Goal: Information Seeking & Learning: Learn about a topic

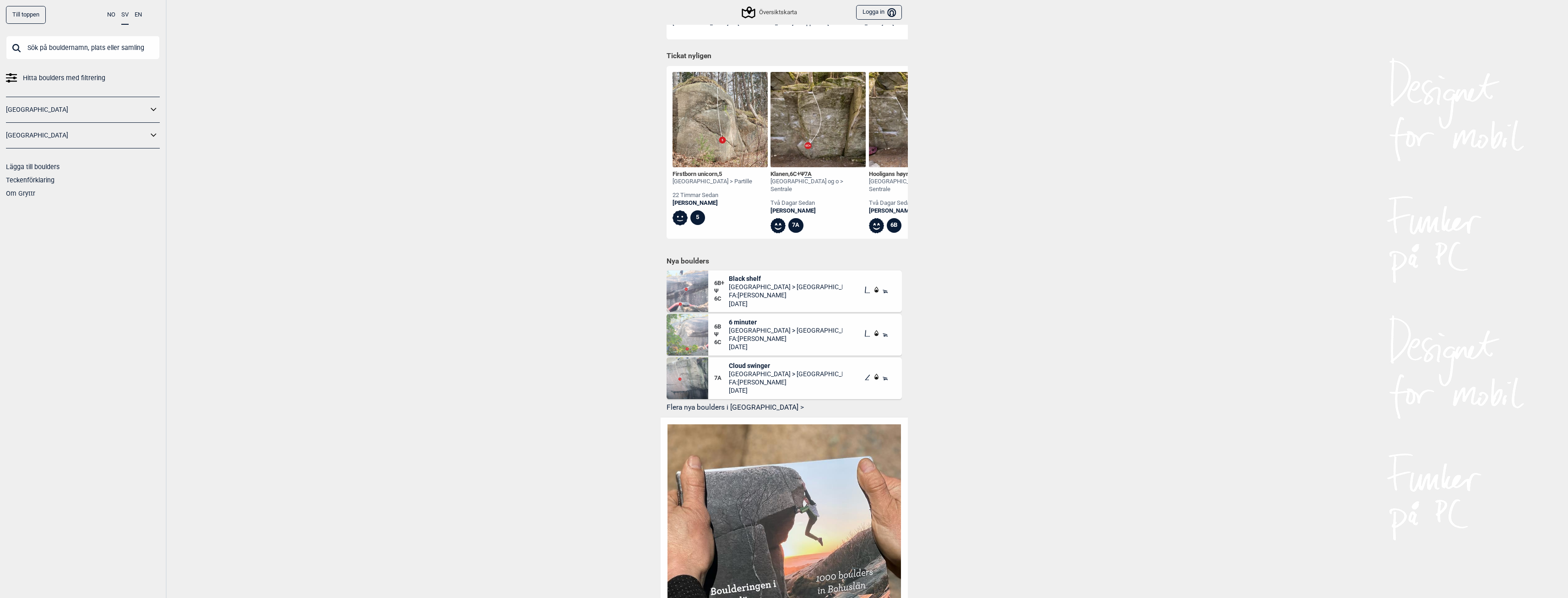
scroll to position [320, 0]
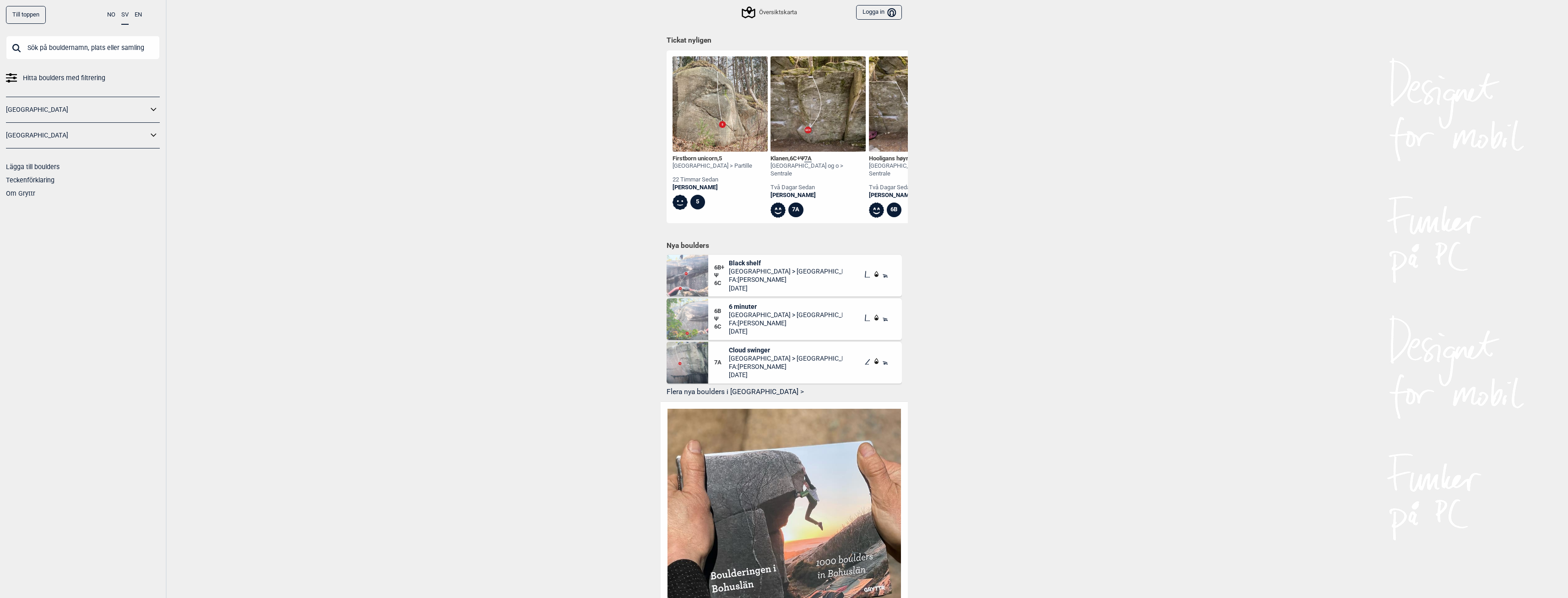
click at [746, 261] on span "Black shelf" at bounding box center [785, 263] width 114 height 9
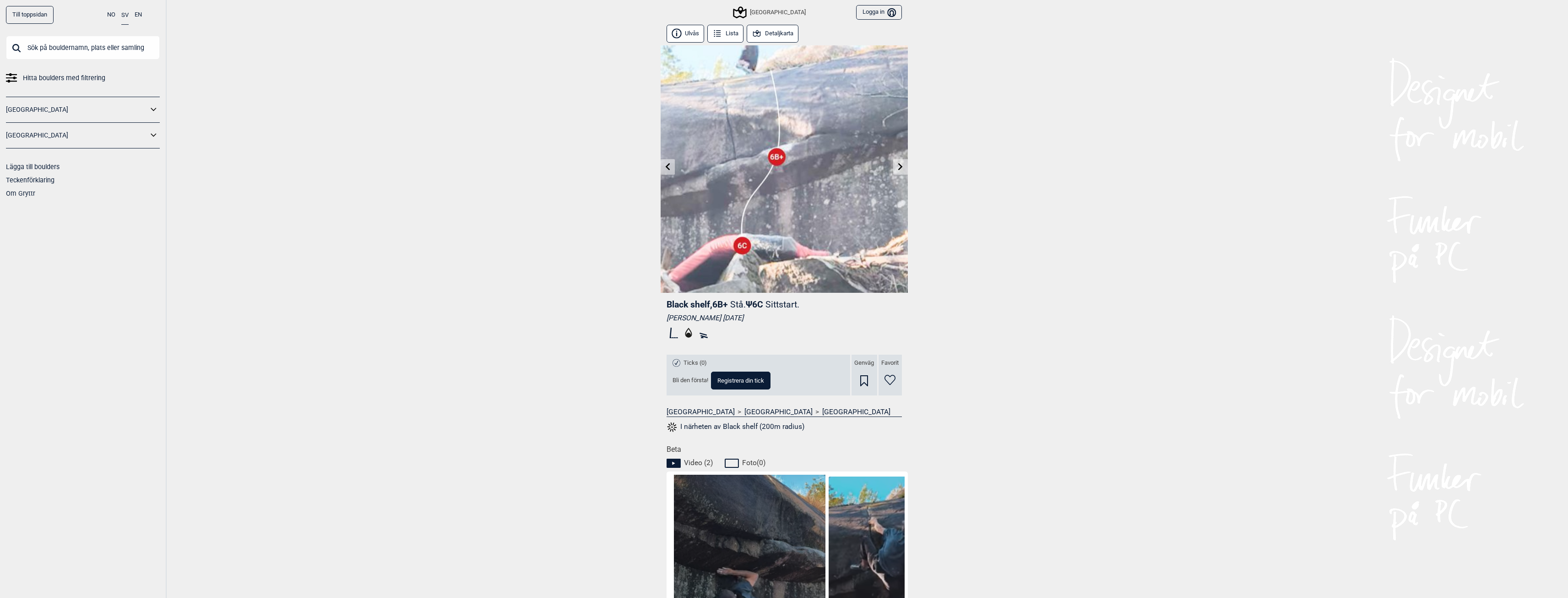
click at [775, 35] on button "Detaljkarta" at bounding box center [773, 33] width 52 height 18
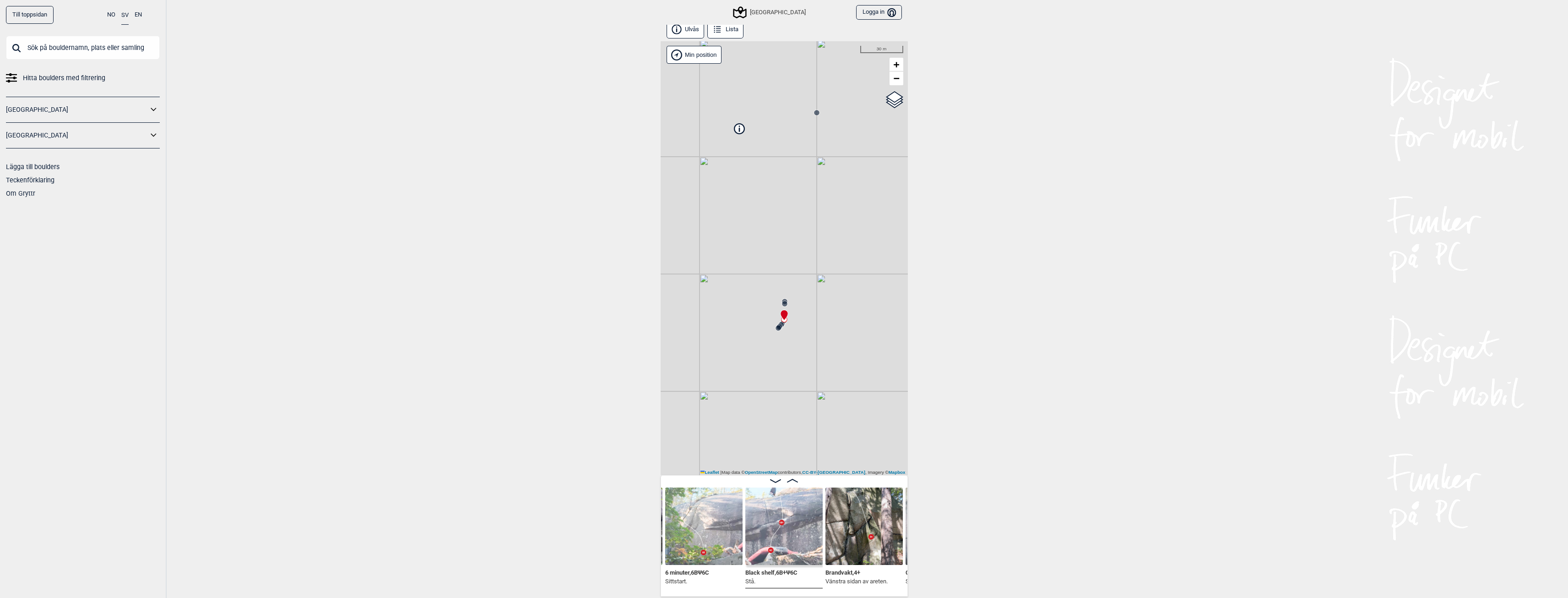
scroll to position [5, 0]
drag, startPoint x: 738, startPoint y: 371, endPoint x: 859, endPoint y: 248, distance: 172.5
click at [859, 248] on div "[GEOGRAPHIC_DATA] Min position 200 m + − OpenStreetMap Google satellite Leaflet…" at bounding box center [784, 257] width 247 height 434
drag, startPoint x: 823, startPoint y: 292, endPoint x: 800, endPoint y: 325, distance: 40.2
click at [800, 325] on div "[GEOGRAPHIC_DATA] Min position 200 m + − OpenStreetMap Google satellite Leaflet…" at bounding box center [784, 257] width 247 height 434
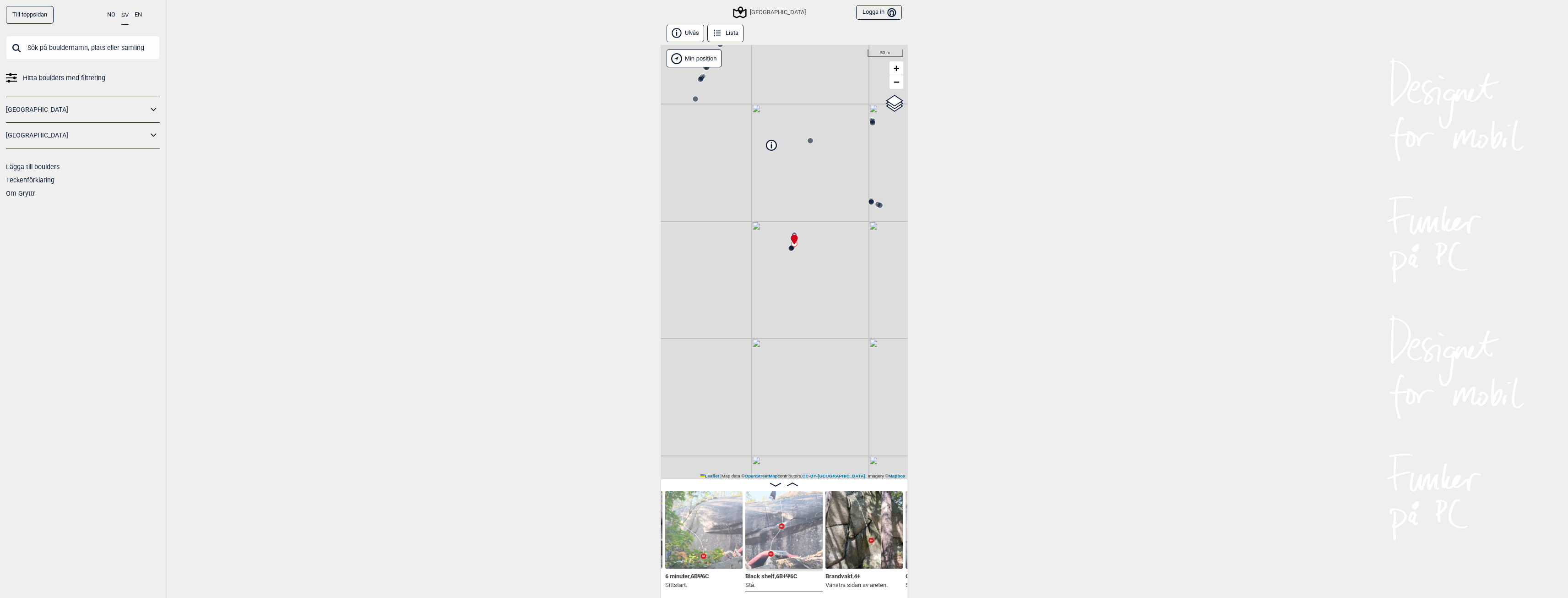
scroll to position [0, 0]
click at [797, 543] on img at bounding box center [783, 530] width 77 height 77
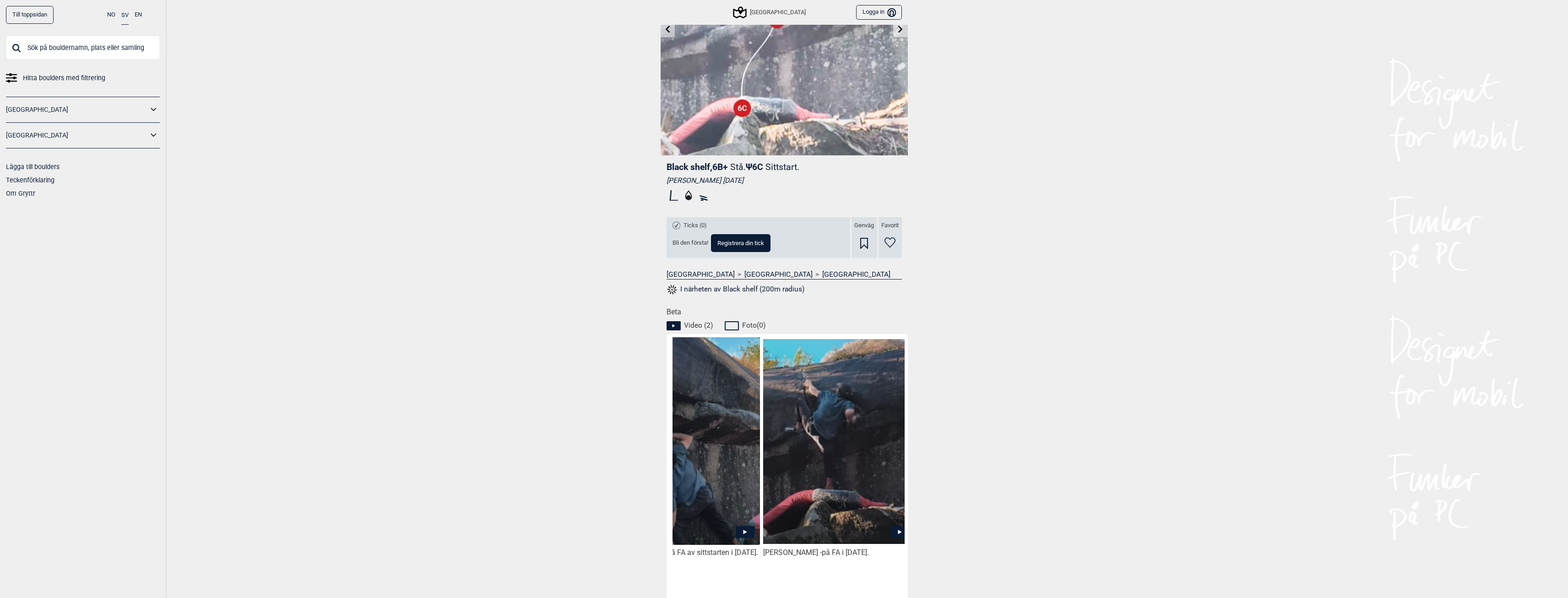
scroll to position [0, 77]
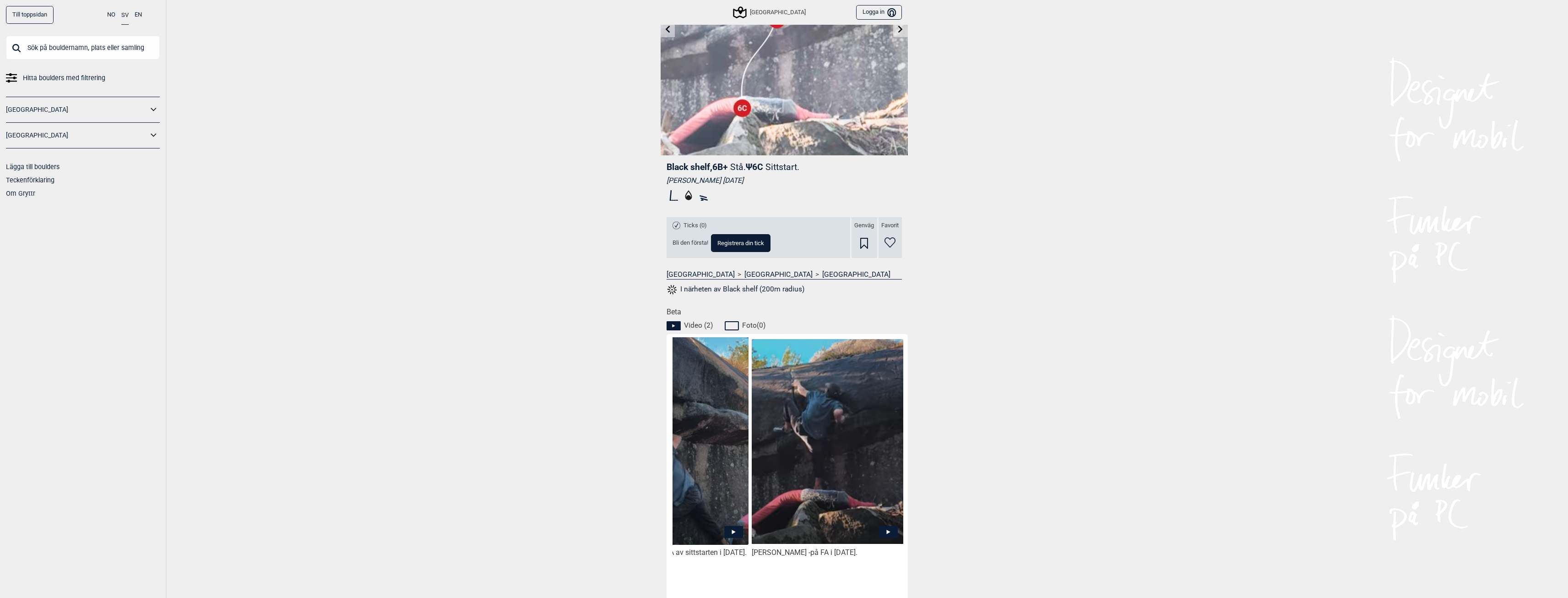
click at [831, 496] on img at bounding box center [827, 441] width 151 height 204
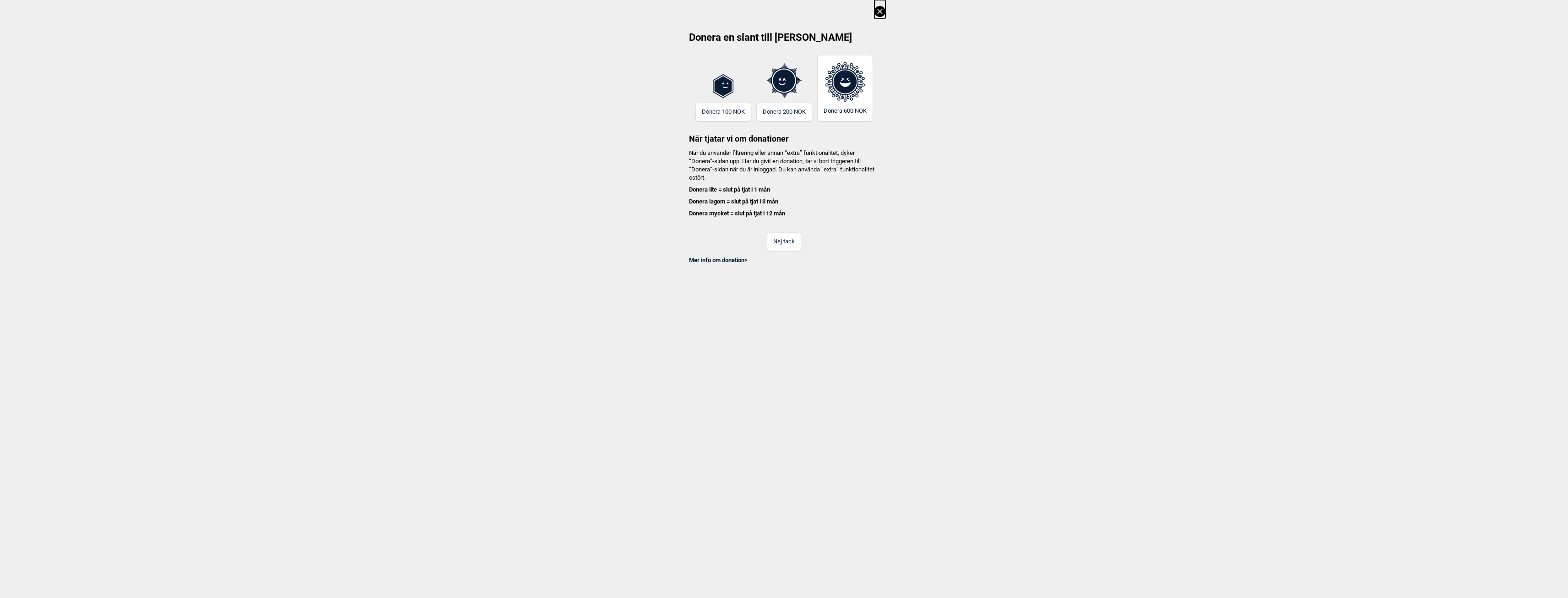
click at [796, 244] on button "Nej tack" at bounding box center [784, 241] width 33 height 18
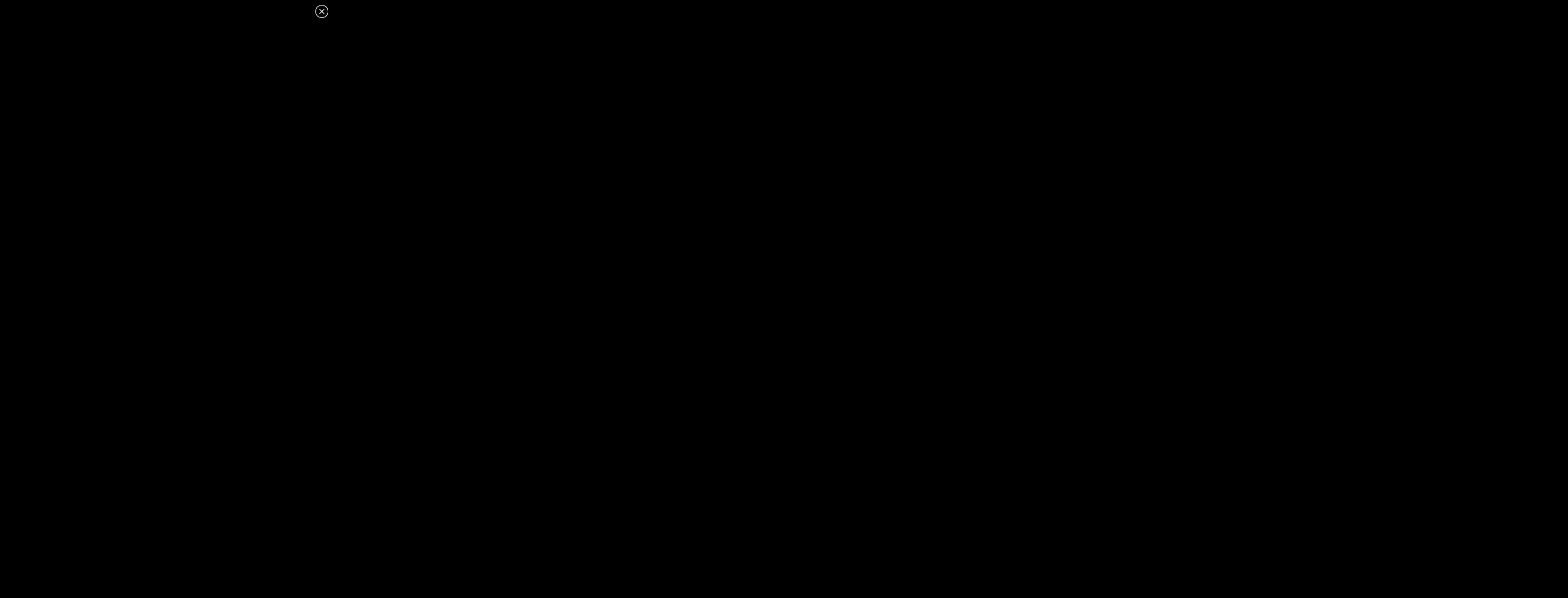
click at [673, 311] on dialog at bounding box center [784, 299] width 1568 height 598
click at [322, 9] on icon at bounding box center [322, 12] width 11 height 11
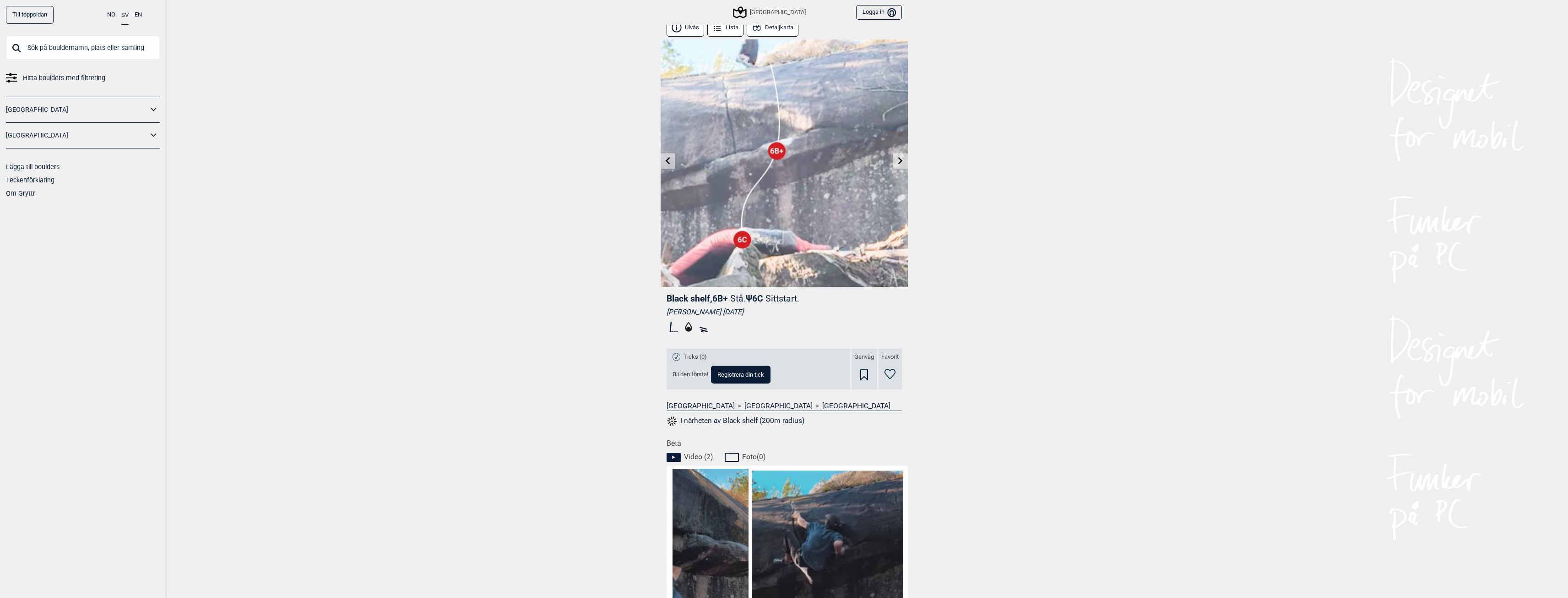
scroll to position [0, 0]
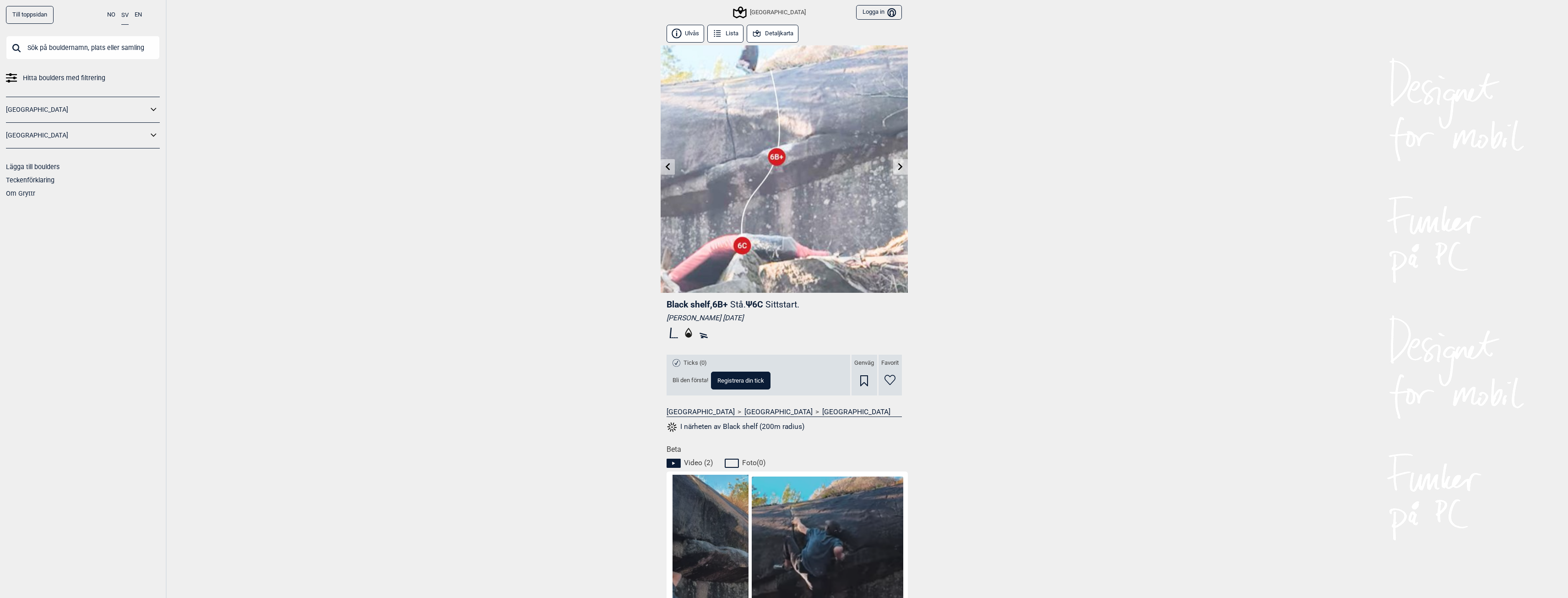
click at [764, 32] on button "Detaljkarta" at bounding box center [773, 33] width 52 height 18
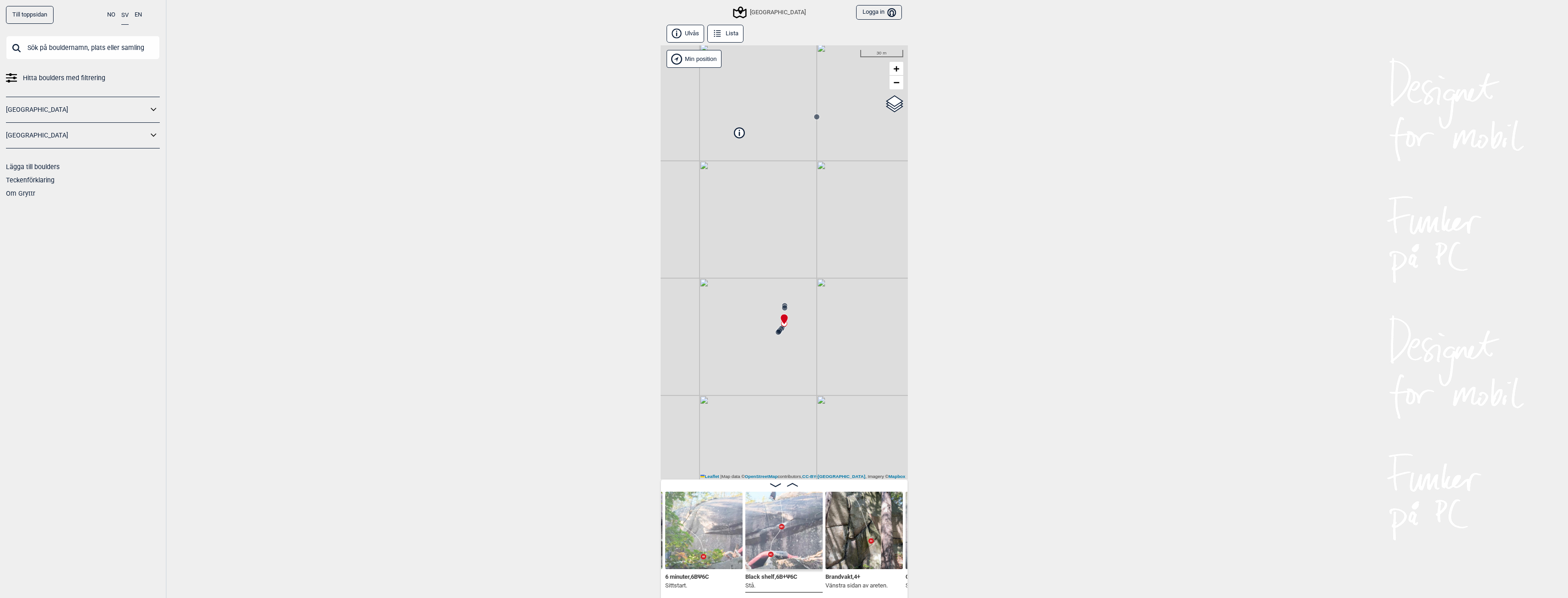
scroll to position [0, 523]
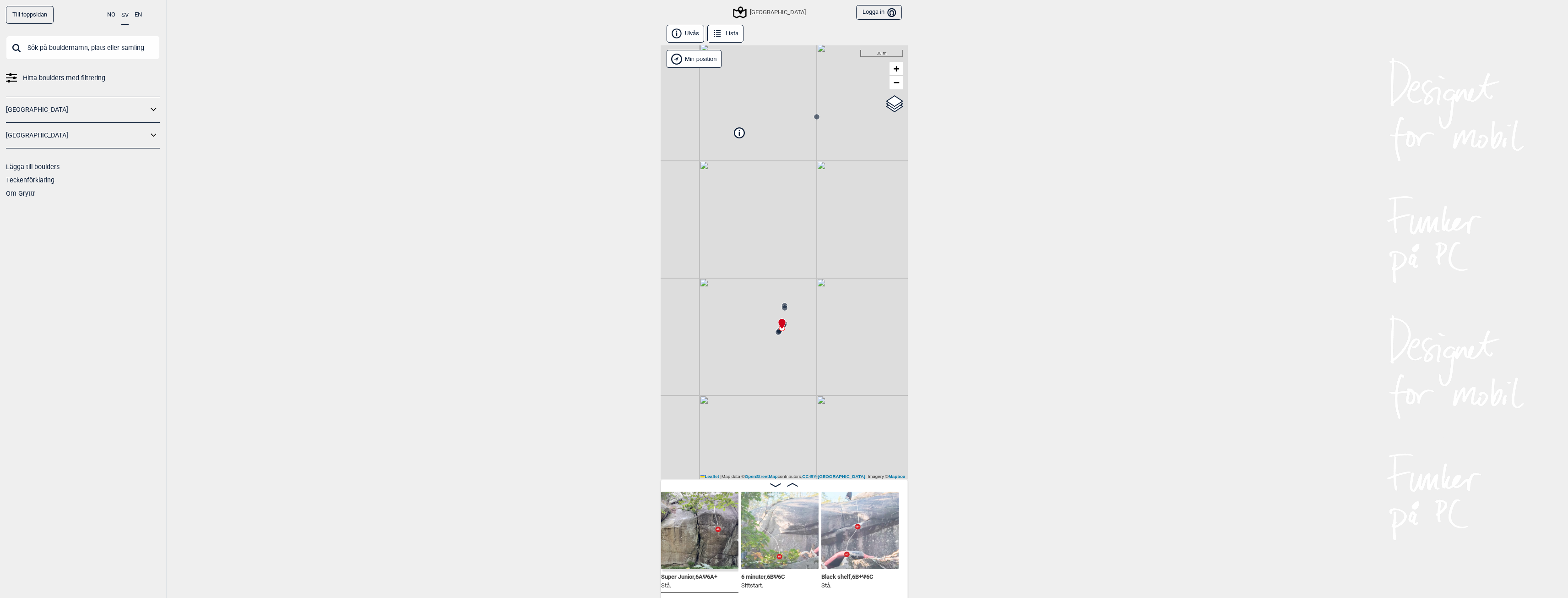
scroll to position [0, 449]
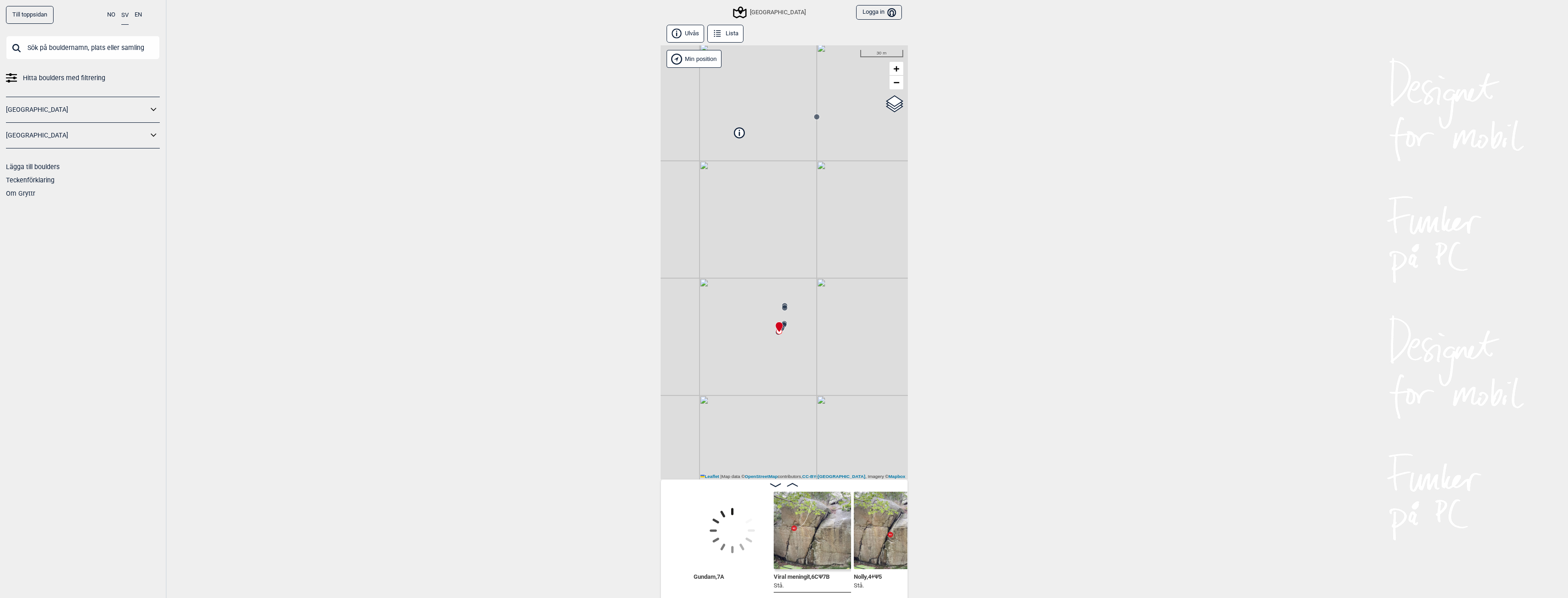
scroll to position [0, 87]
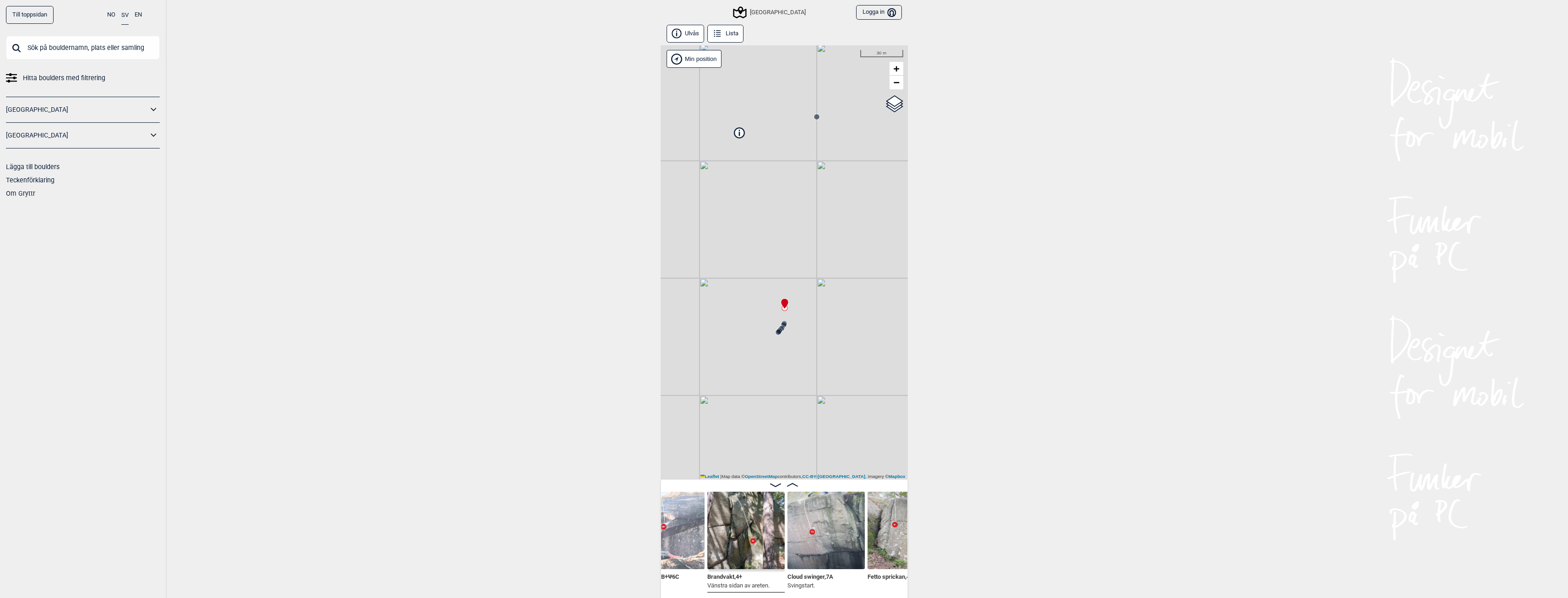
scroll to position [0, 722]
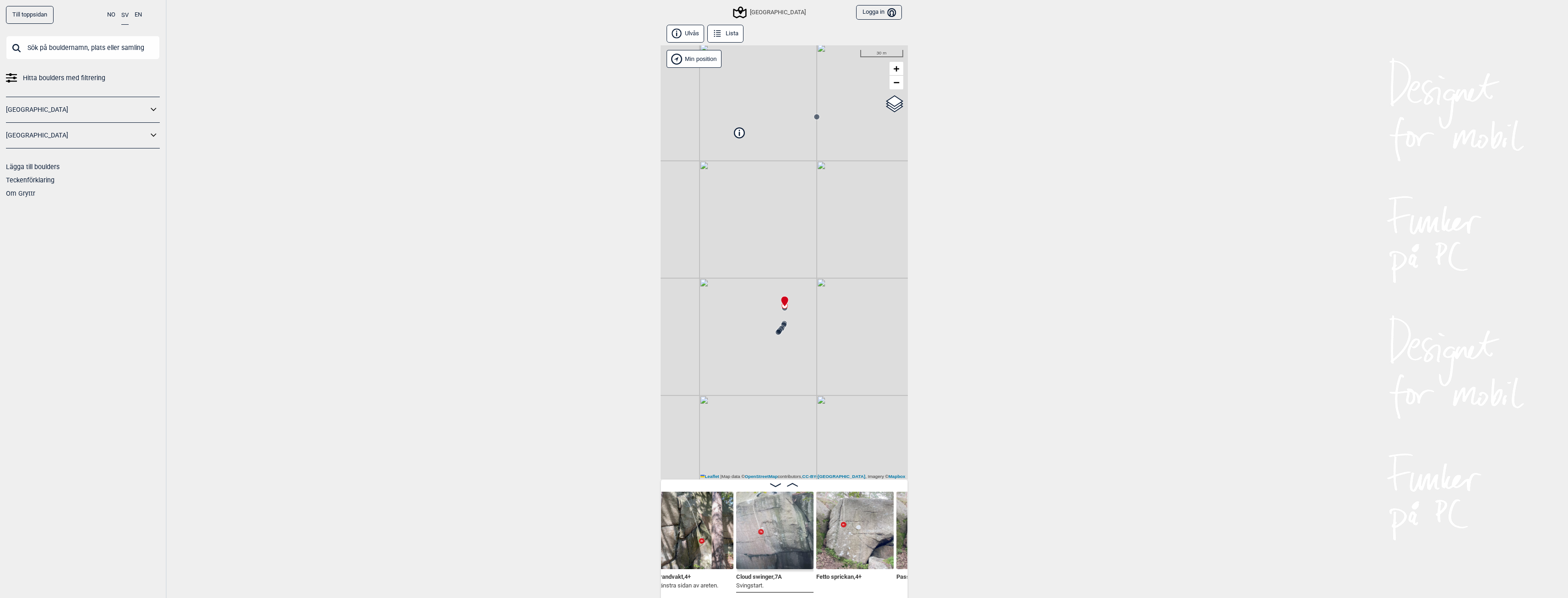
click at [852, 555] on img at bounding box center [855, 530] width 77 height 77
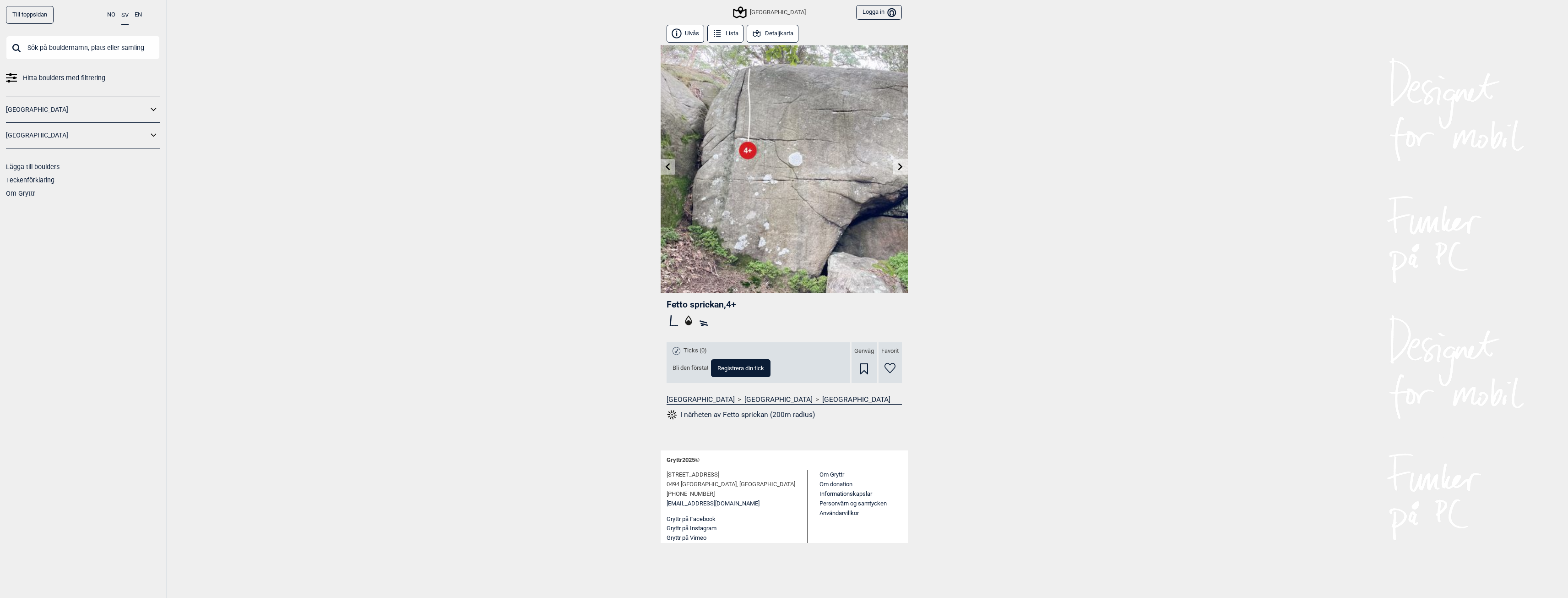
click at [663, 163] on link at bounding box center [667, 167] width 14 height 15
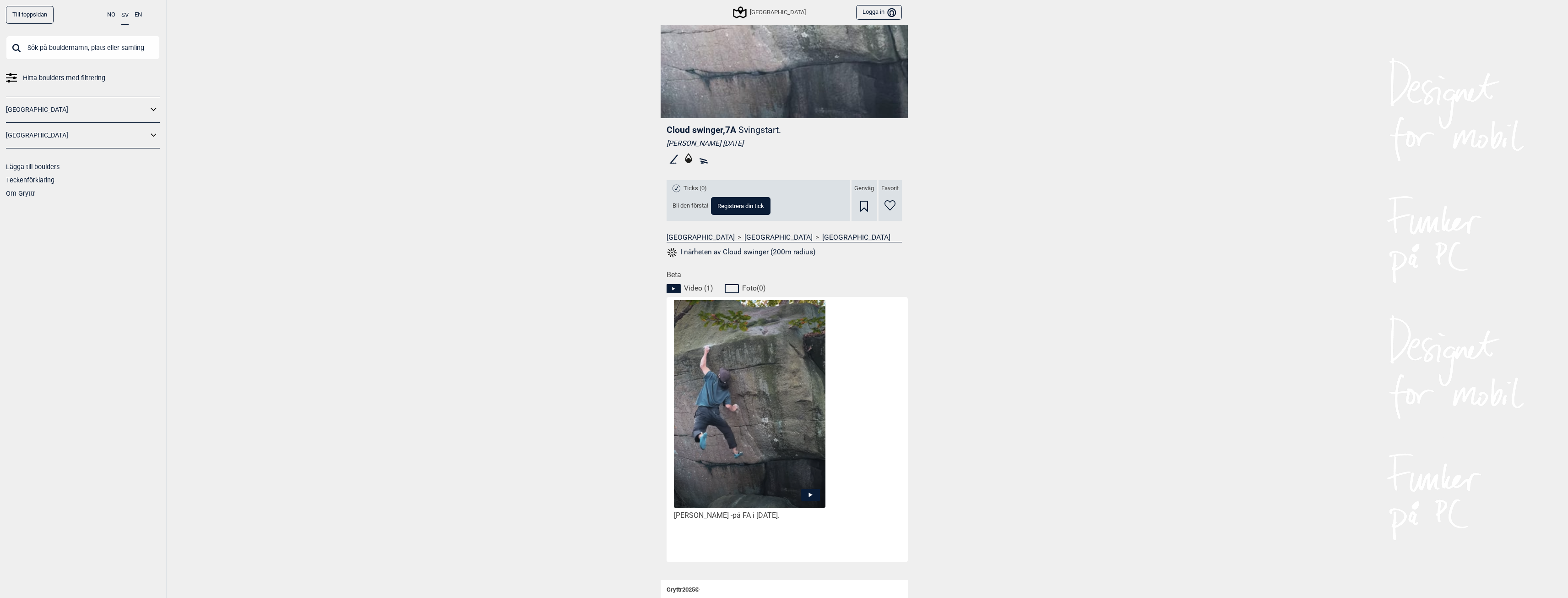
scroll to position [183, 0]
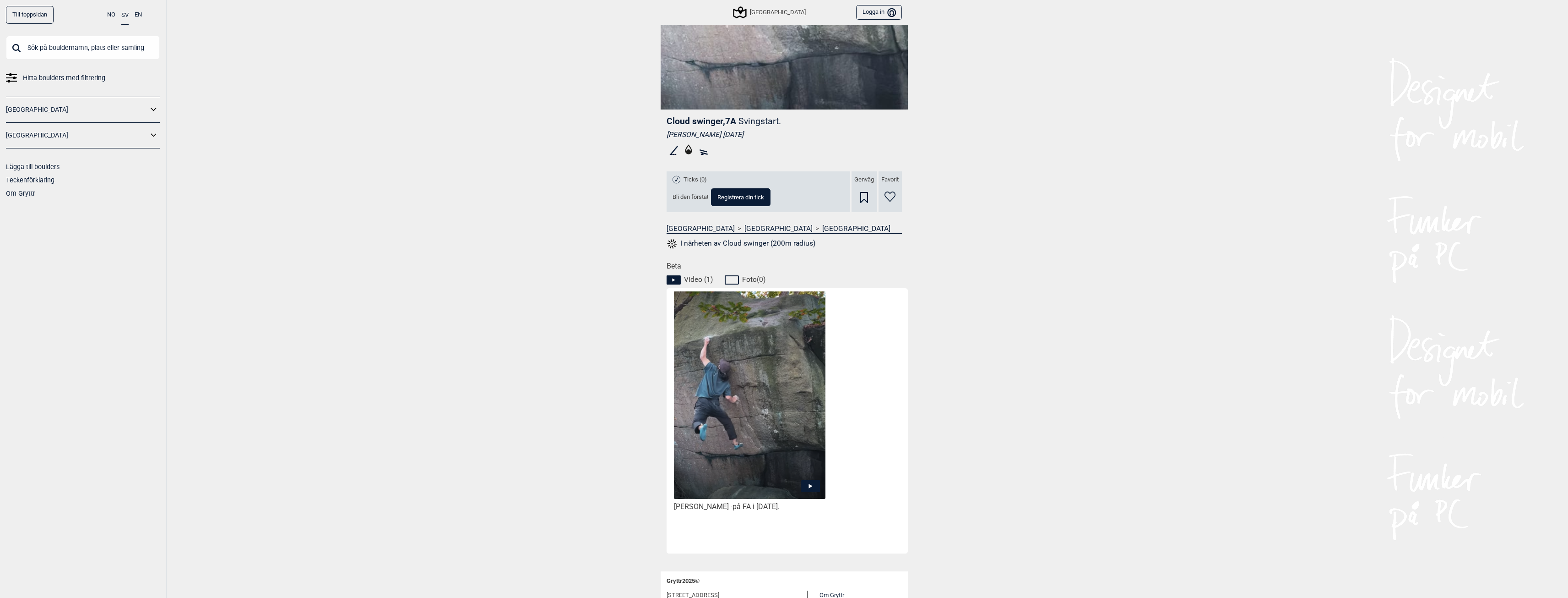
click at [785, 444] on img at bounding box center [749, 399] width 151 height 218
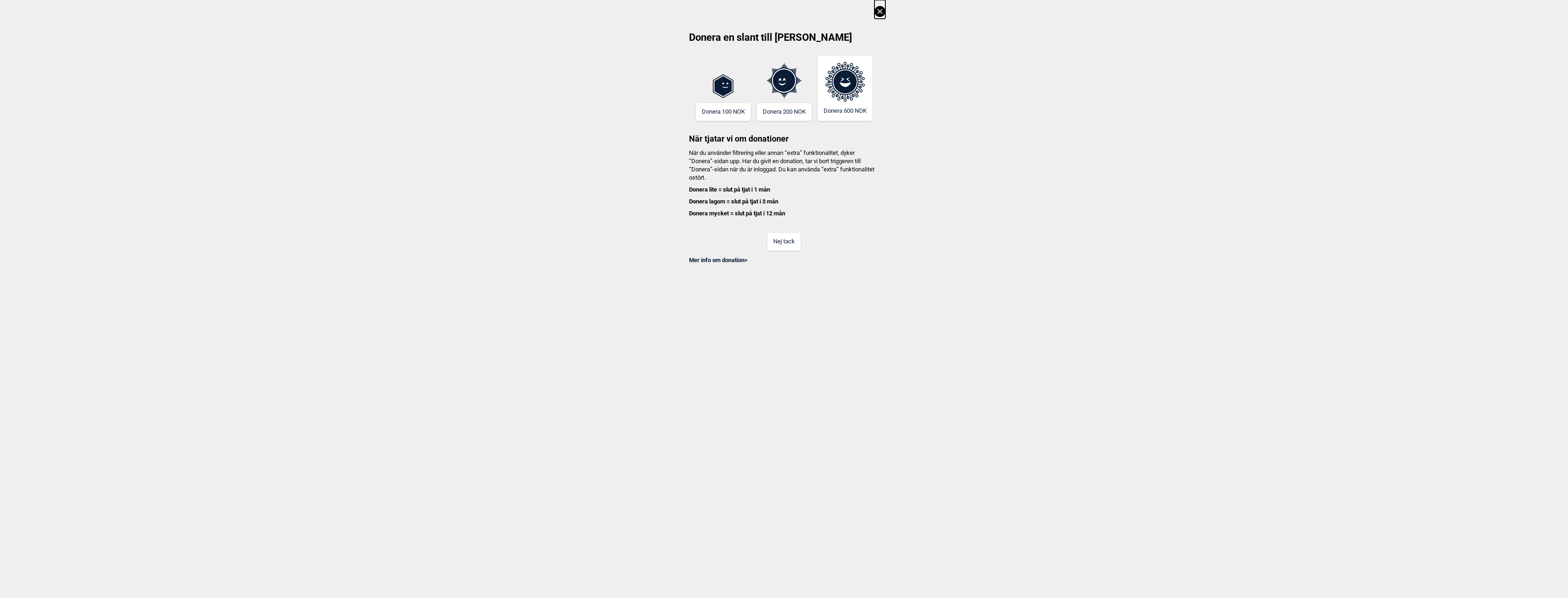
click at [782, 247] on button "Nej tack" at bounding box center [784, 241] width 33 height 18
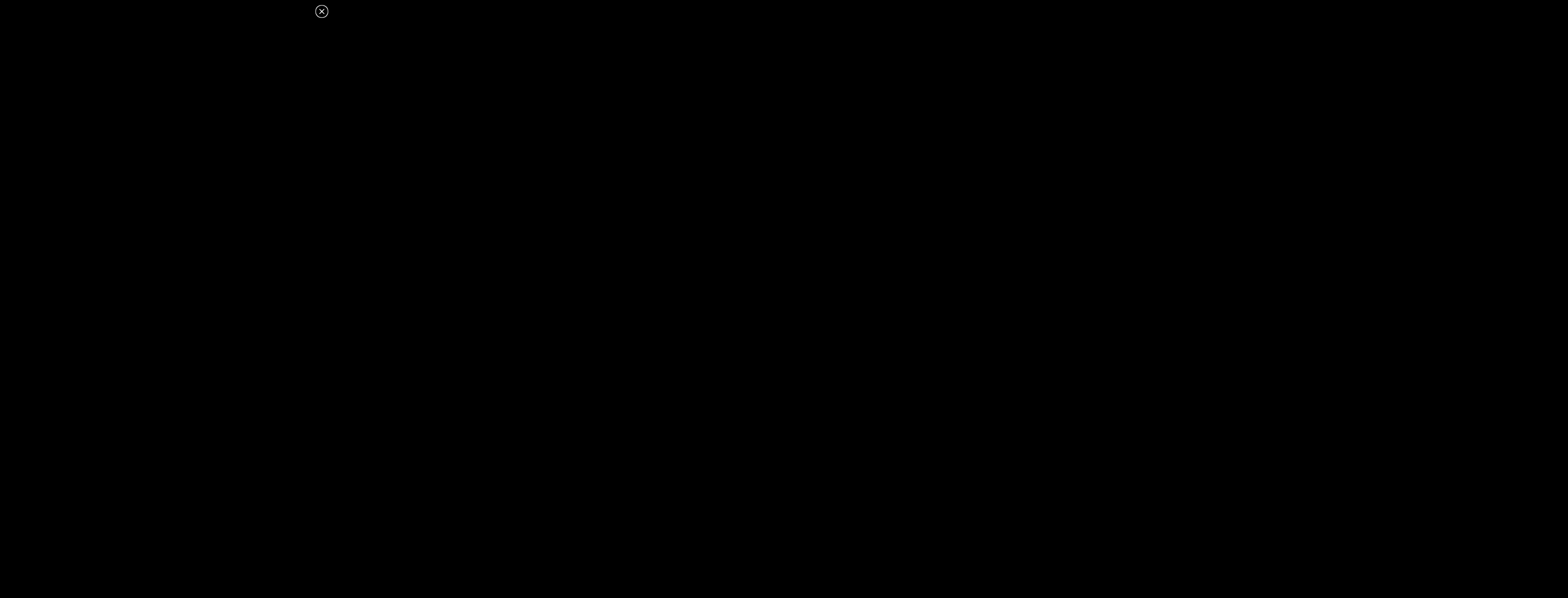
click at [321, 6] on icon at bounding box center [322, 12] width 11 height 11
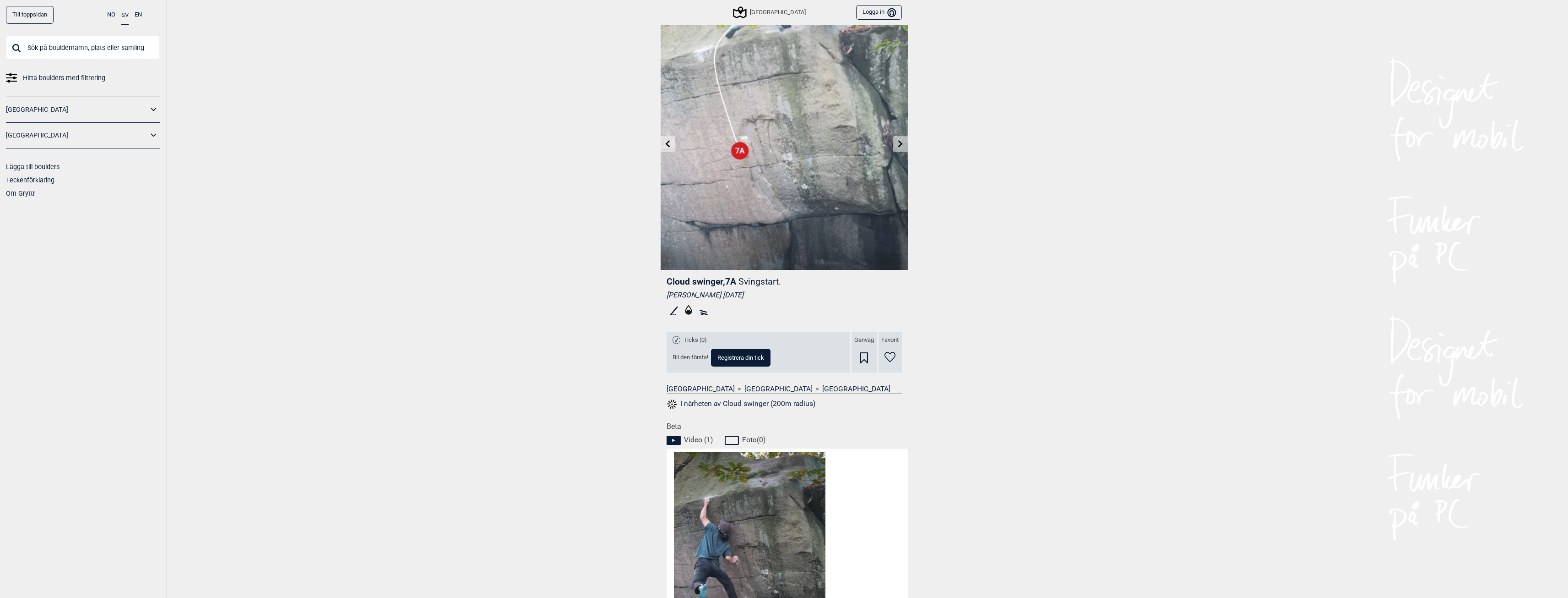
scroll to position [0, 0]
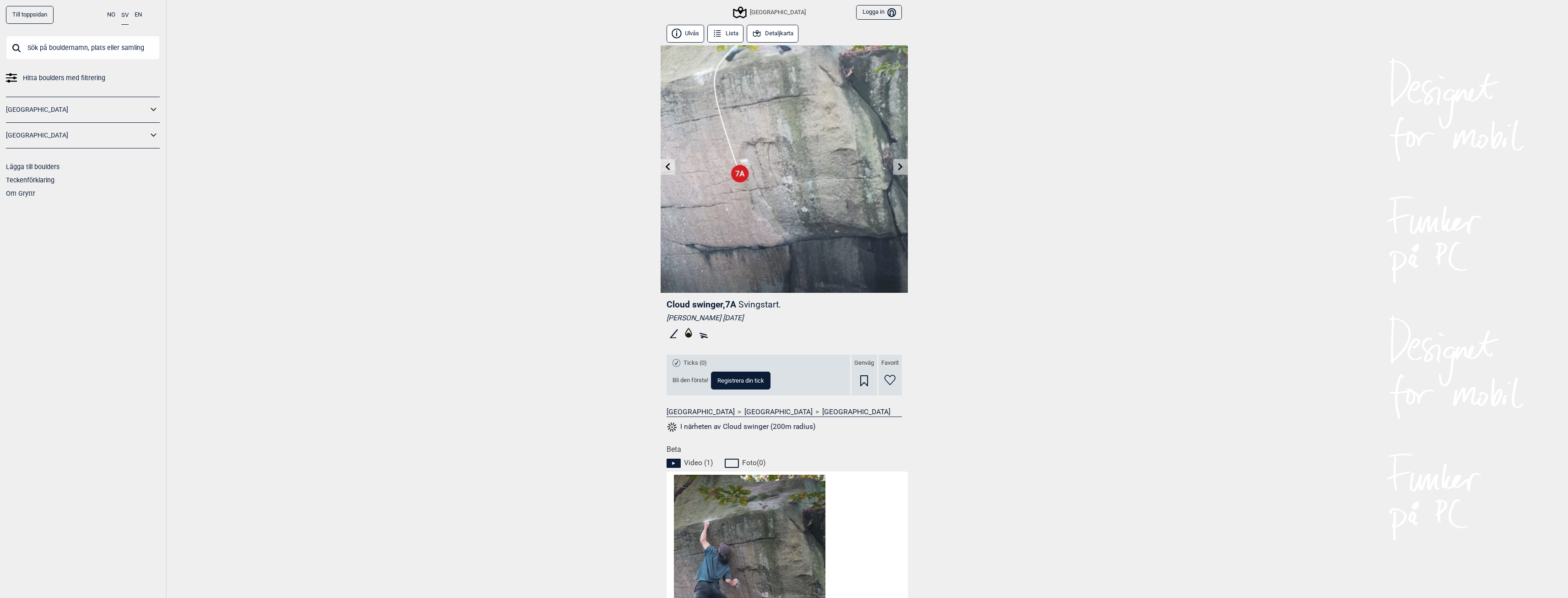
click at [898, 166] on icon at bounding box center [900, 166] width 7 height 7
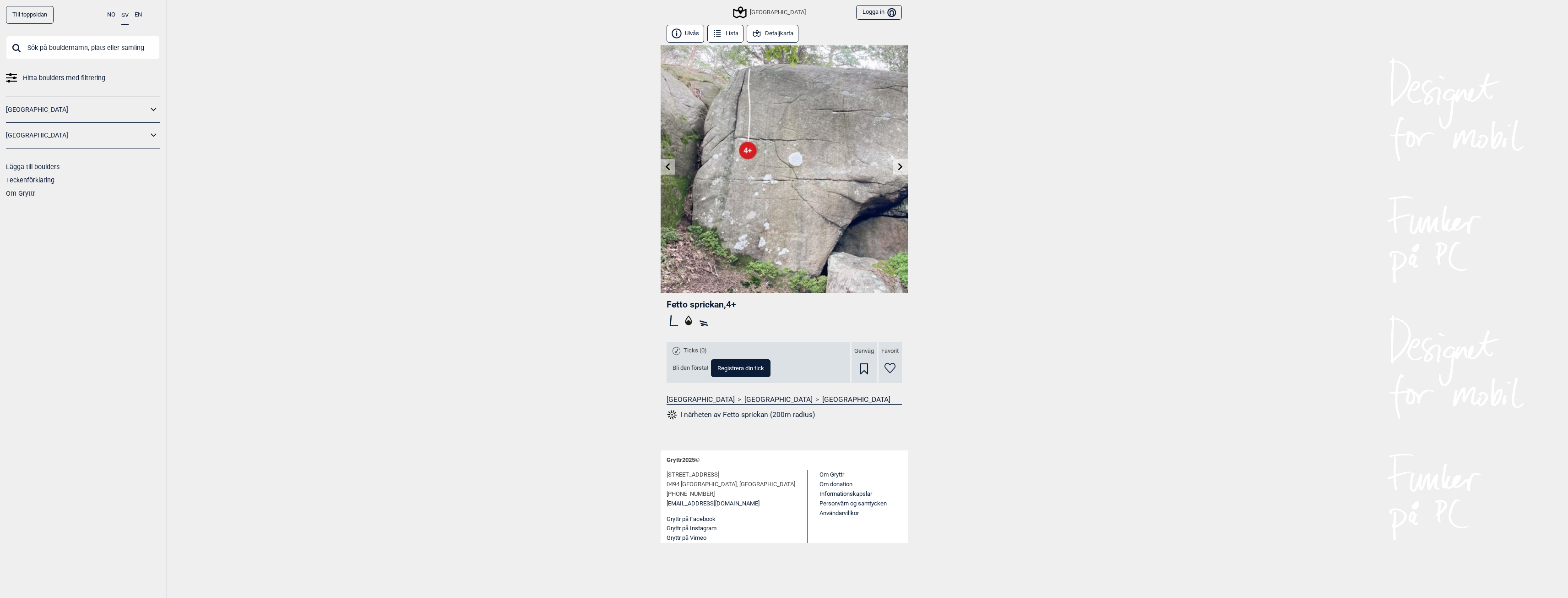
click at [898, 166] on icon at bounding box center [900, 166] width 7 height 7
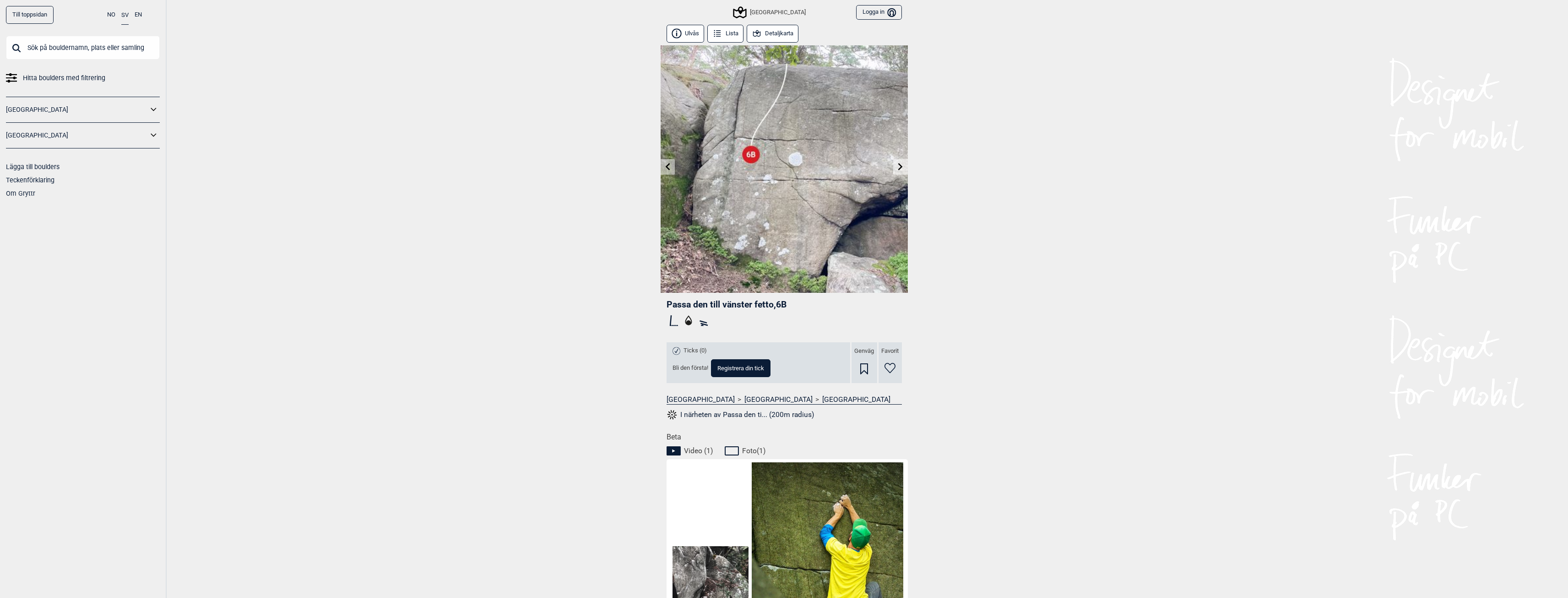
click at [906, 166] on link at bounding box center [900, 167] width 14 height 15
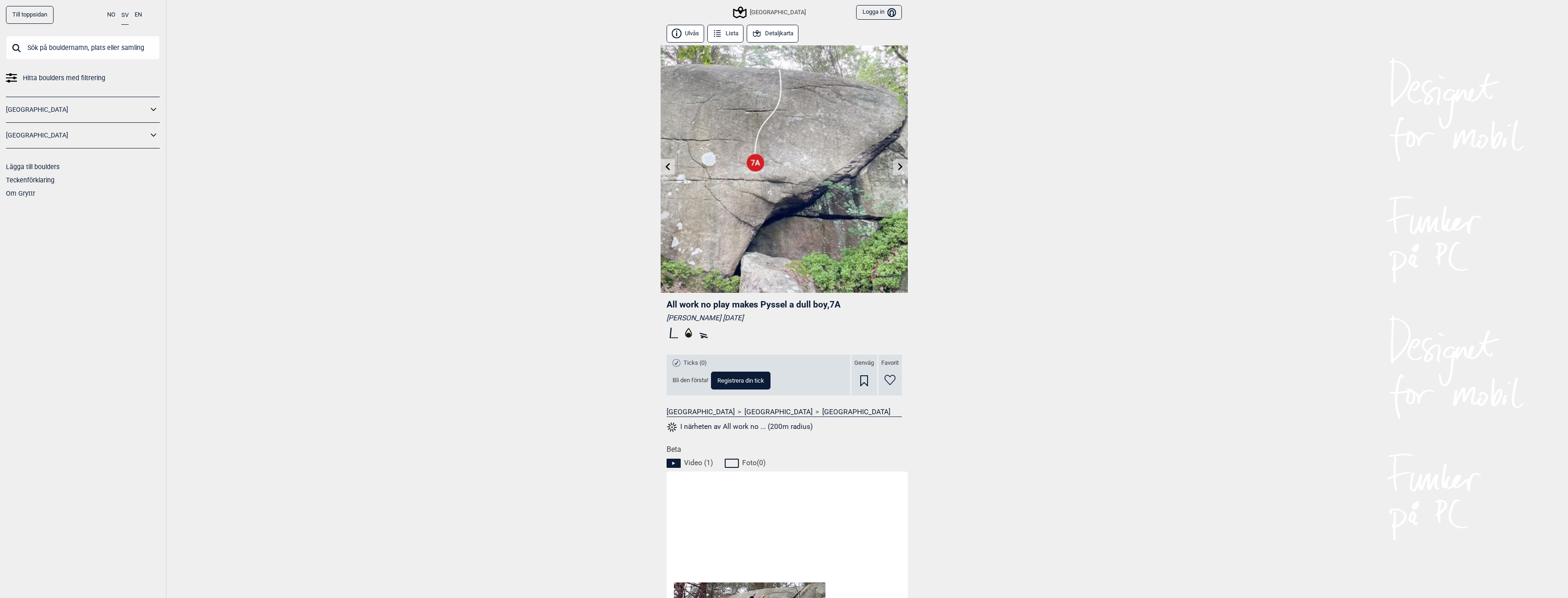
click at [897, 163] on icon at bounding box center [900, 166] width 7 height 7
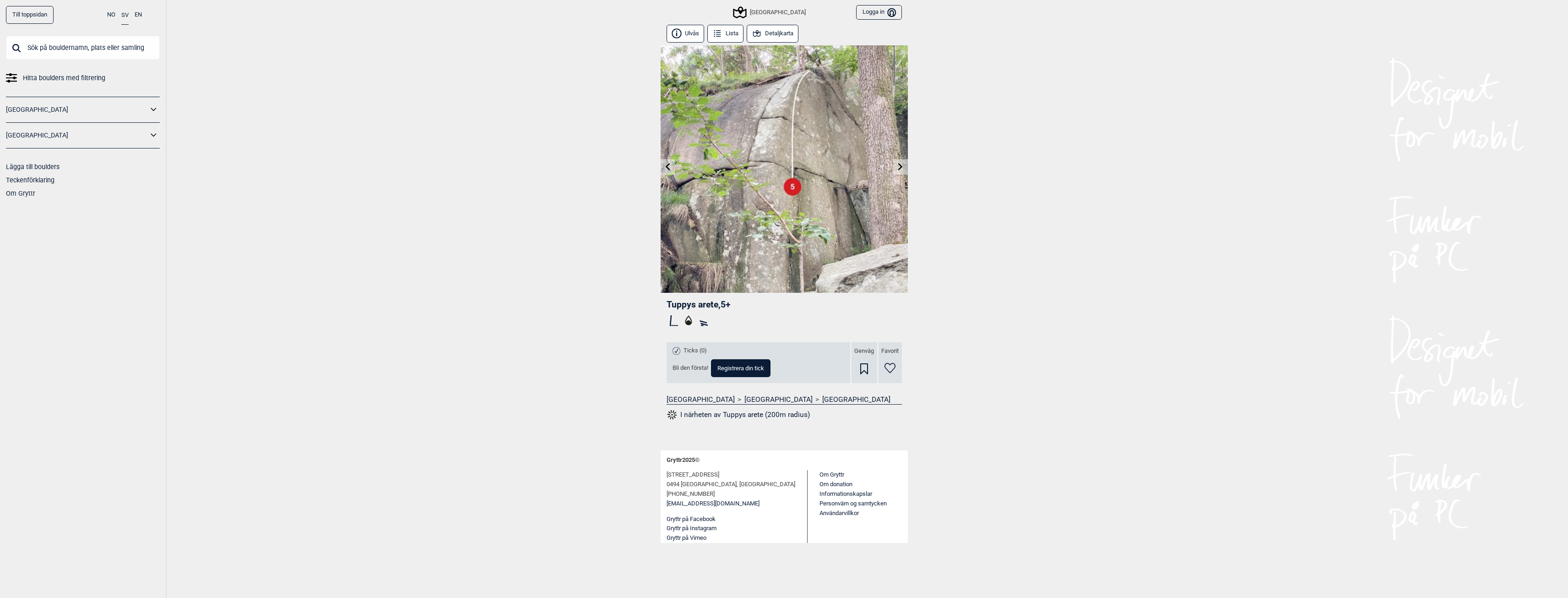
click at [771, 10] on div "[GEOGRAPHIC_DATA]" at bounding box center [769, 12] width 71 height 11
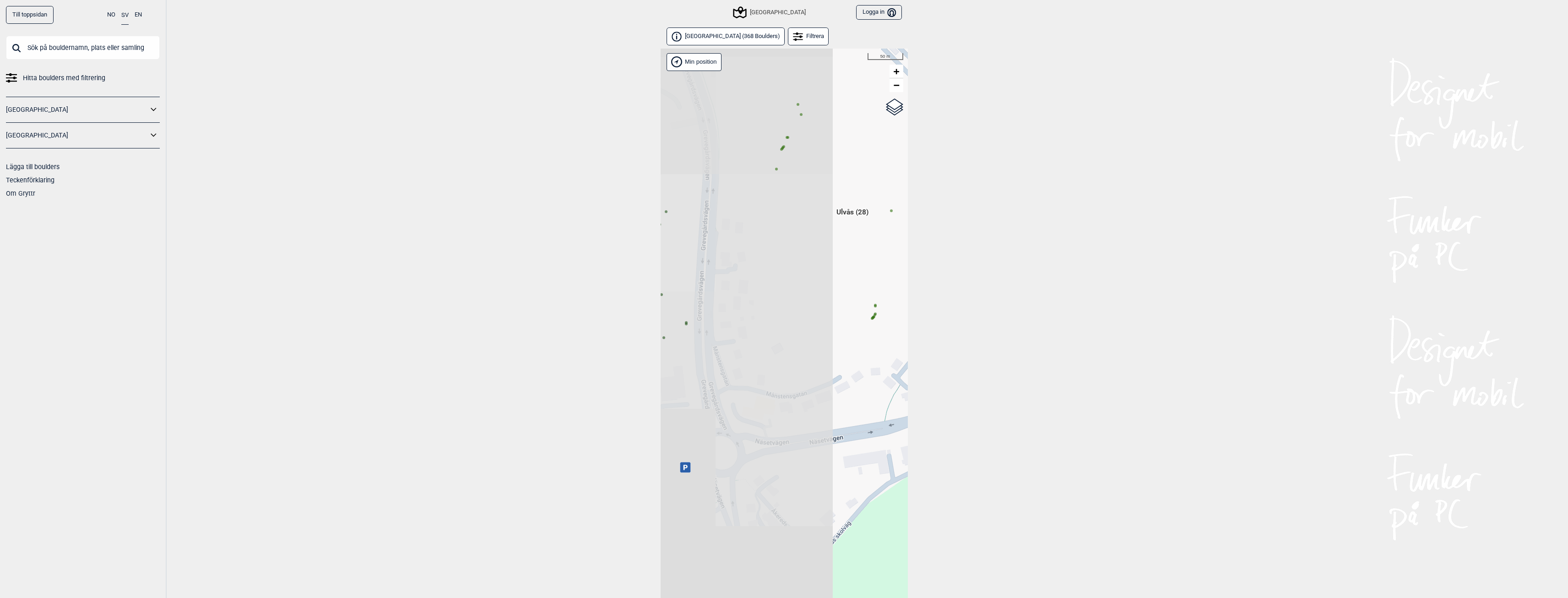
drag, startPoint x: 771, startPoint y: 402, endPoint x: 976, endPoint y: 326, distance: 218.6
click at [976, 326] on div "Till toppsidan NO SV EN Hitta boulders med filtrering [GEOGRAPHIC_DATA] [GEOGRA…" at bounding box center [784, 299] width 1568 height 598
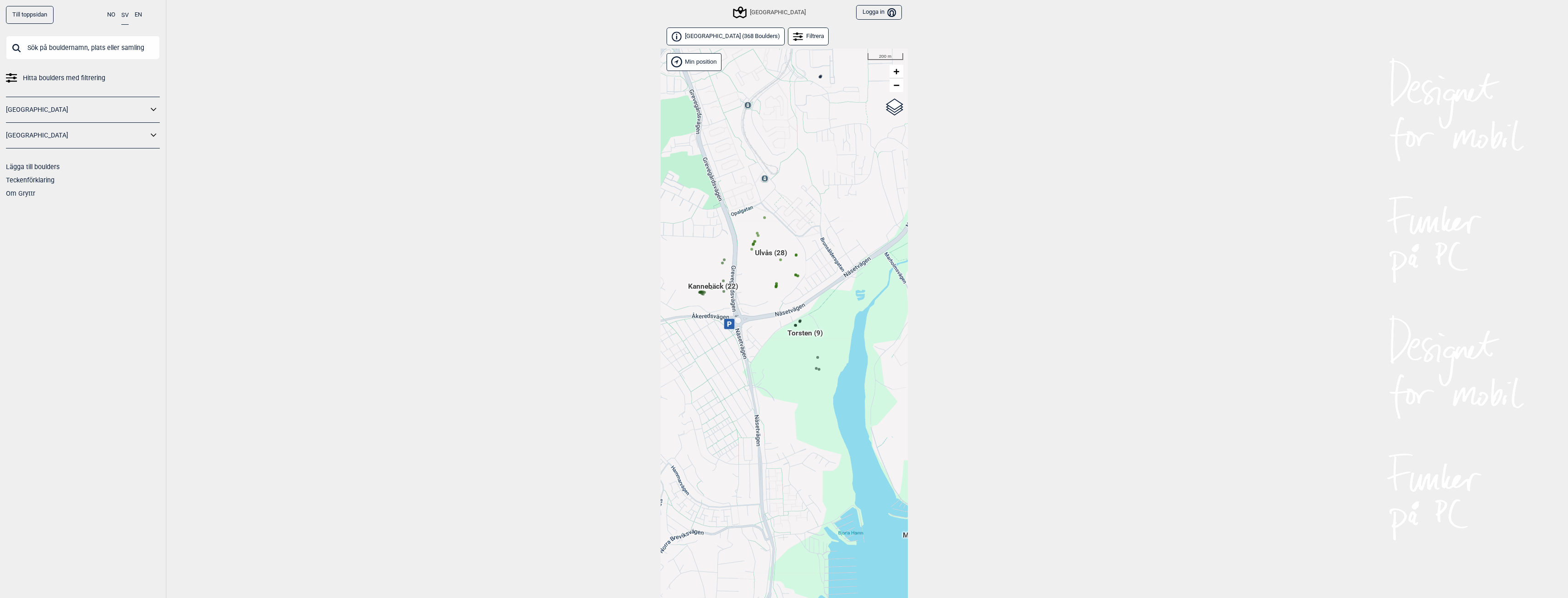
drag, startPoint x: 813, startPoint y: 351, endPoint x: 730, endPoint y: 333, distance: 84.9
click at [730, 333] on div "Hallingdal Gol Ål Stange Kolomoen [GEOGRAPHIC_DATA] [GEOGRAPHIC_DATA][PERSON_NA…" at bounding box center [784, 335] width 247 height 573
click at [726, 326] on icon at bounding box center [729, 323] width 10 height 10
click at [818, 269] on div "Hallingdal Gol Ål Stange Kolomoen [GEOGRAPHIC_DATA] [GEOGRAPHIC_DATA][PERSON_NA…" at bounding box center [784, 335] width 247 height 573
click at [701, 286] on span "Kannebäck (22)" at bounding box center [713, 289] width 50 height 18
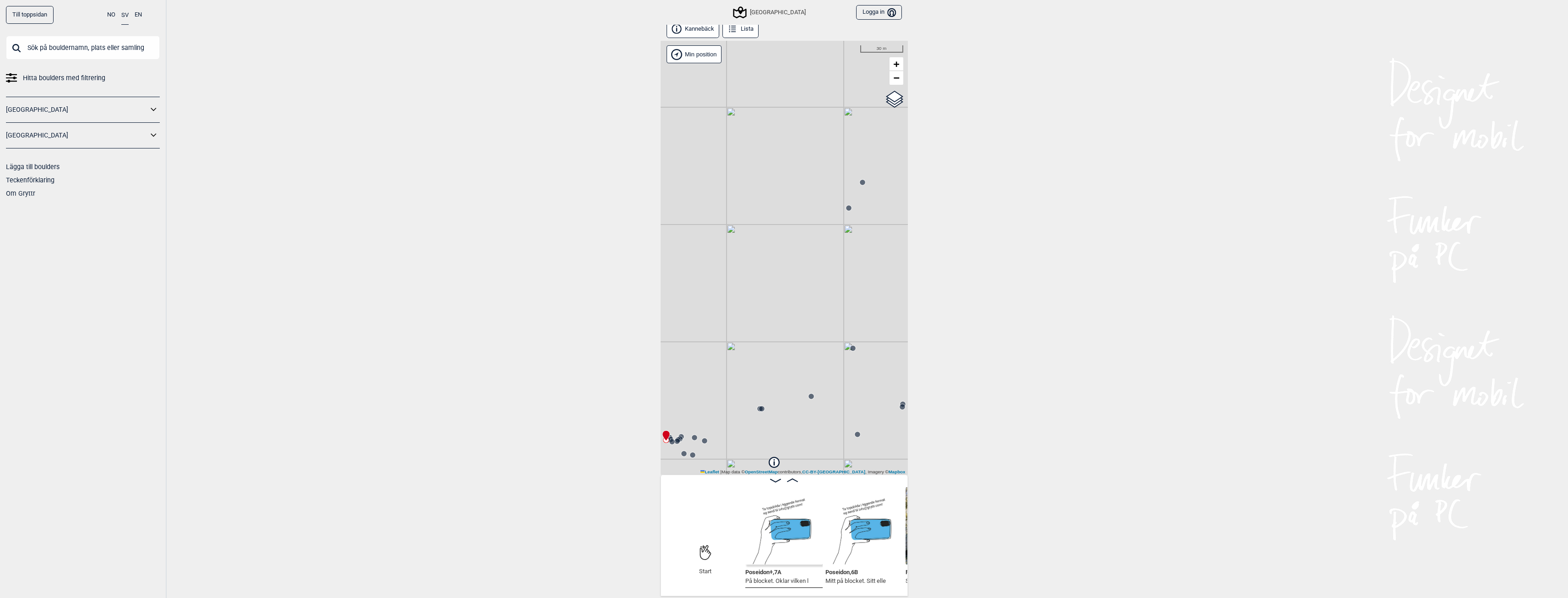
scroll to position [5, 0]
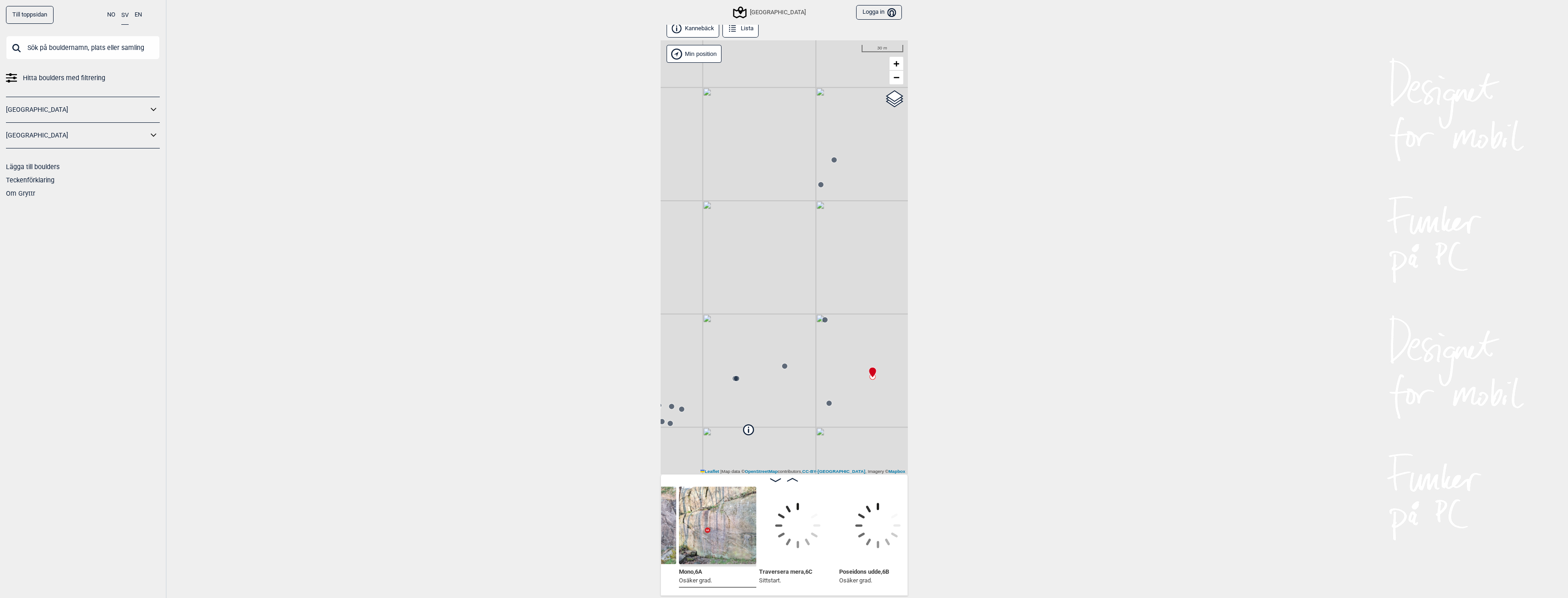
scroll to position [0, 1825]
